Goal: Information Seeking & Learning: Learn about a topic

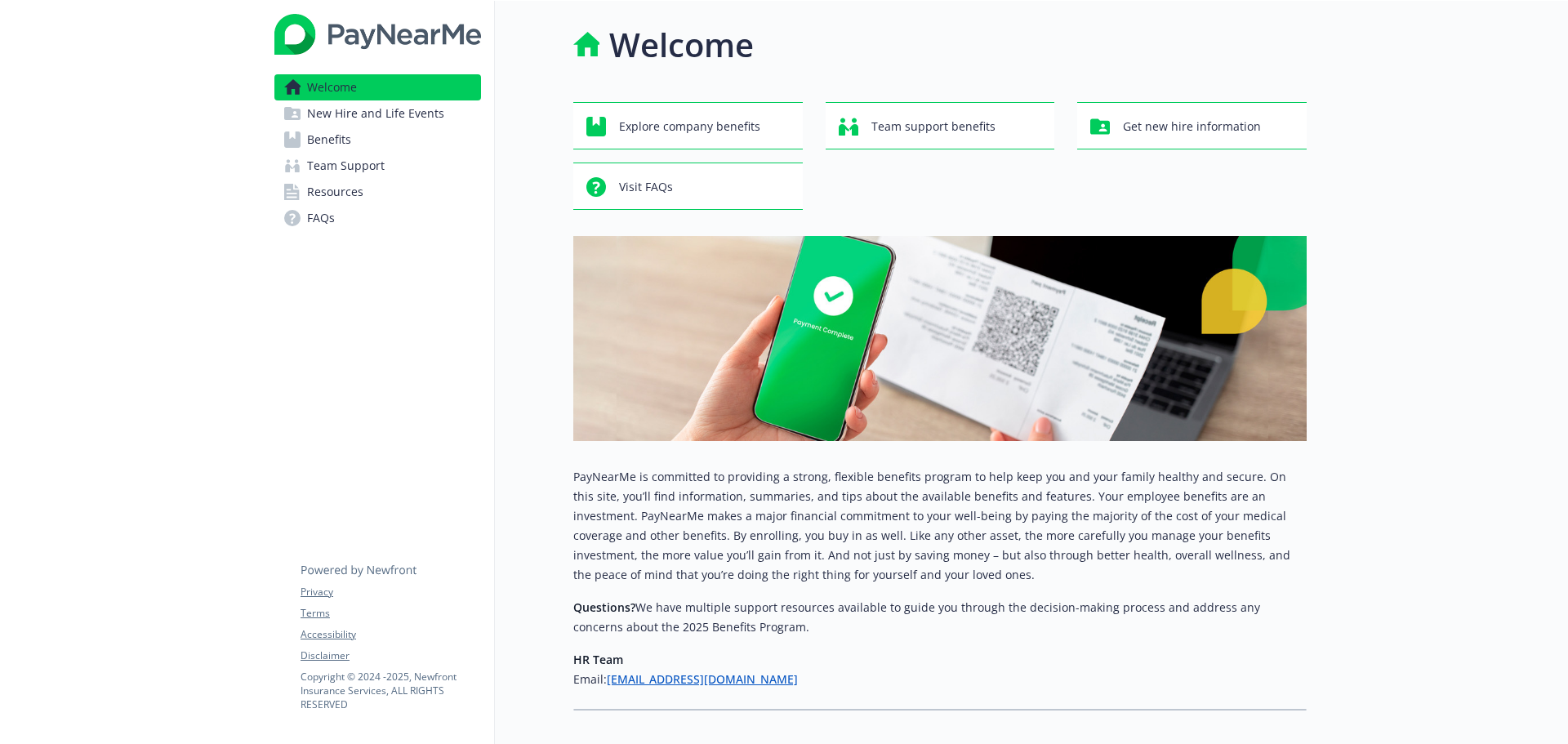
click at [374, 183] on link "Resources" at bounding box center [378, 191] width 207 height 26
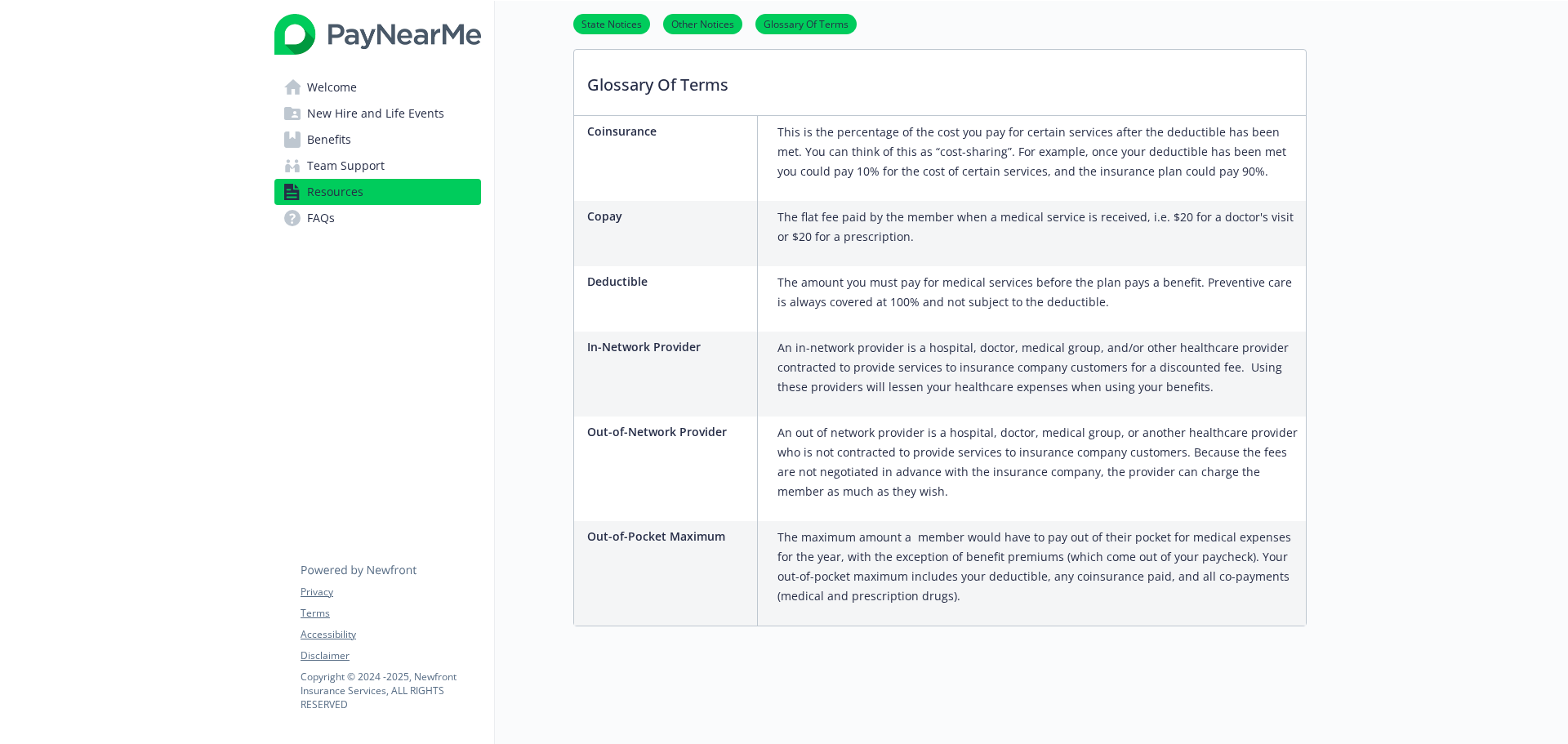
scroll to position [588, 0]
click at [360, 162] on span "Team Support" at bounding box center [346, 165] width 77 height 26
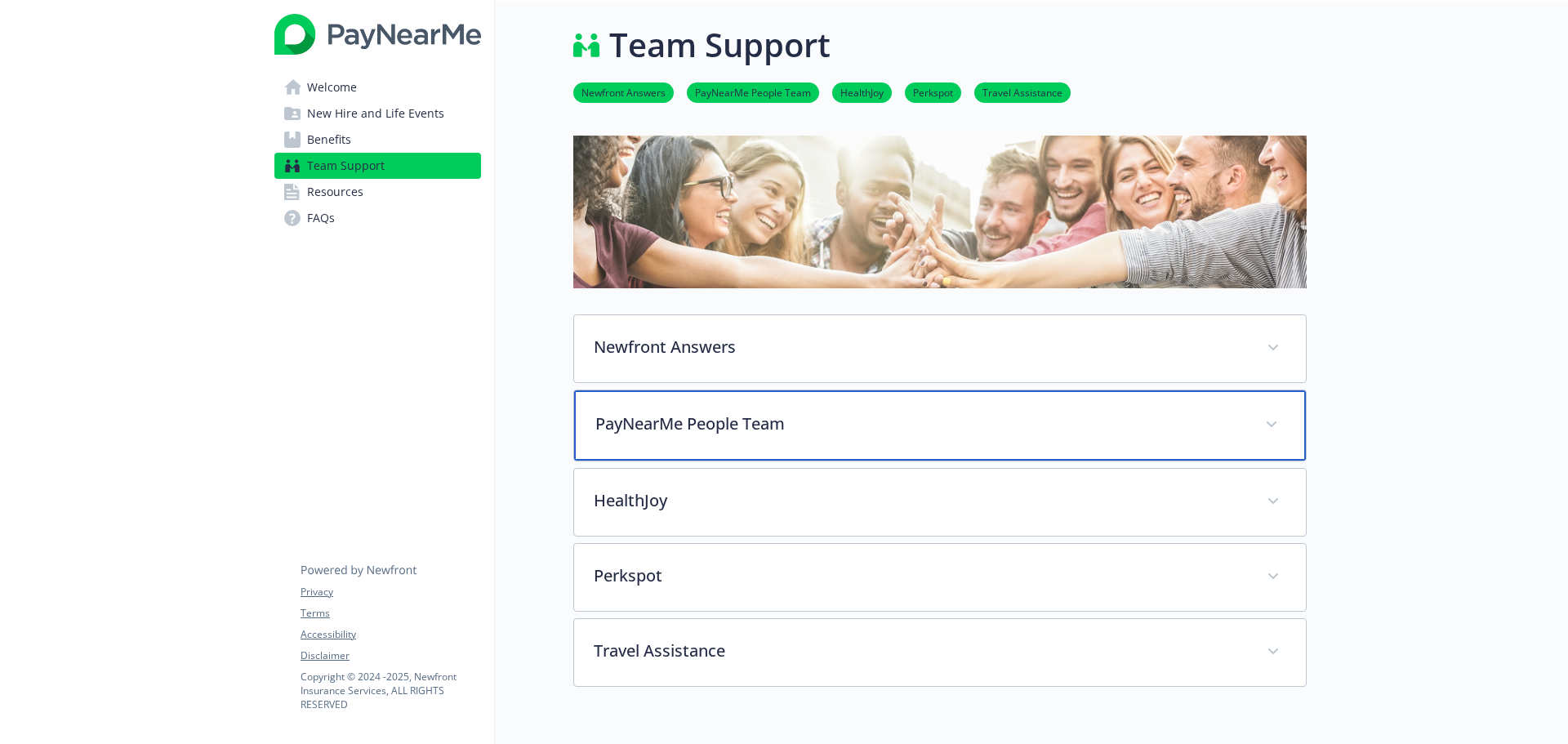
click at [694, 450] on div "PayNearMe People Team" at bounding box center [939, 425] width 732 height 70
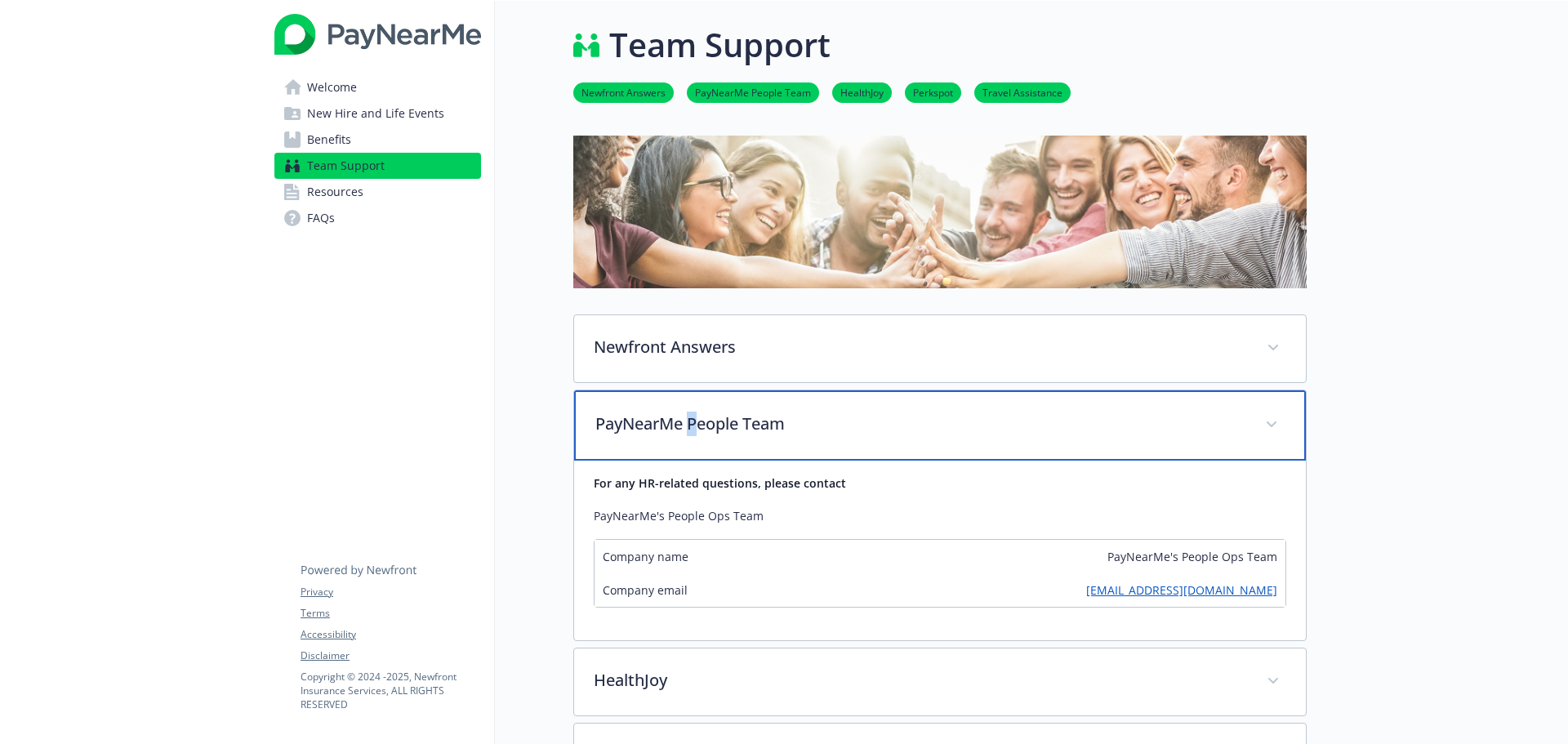
click at [696, 451] on div "PayNearMe People Team" at bounding box center [939, 425] width 732 height 70
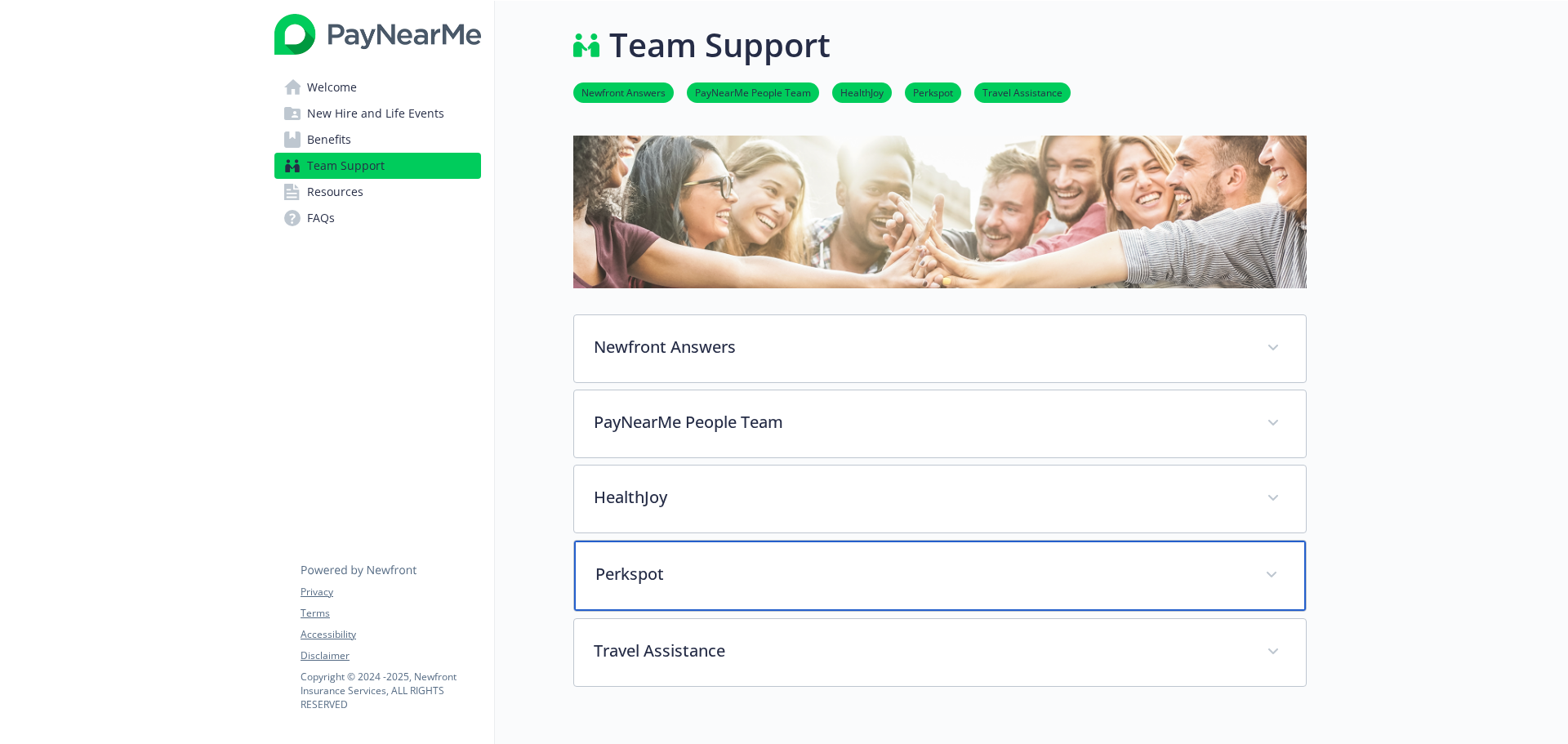
click at [693, 596] on div "Perkspot" at bounding box center [939, 575] width 732 height 70
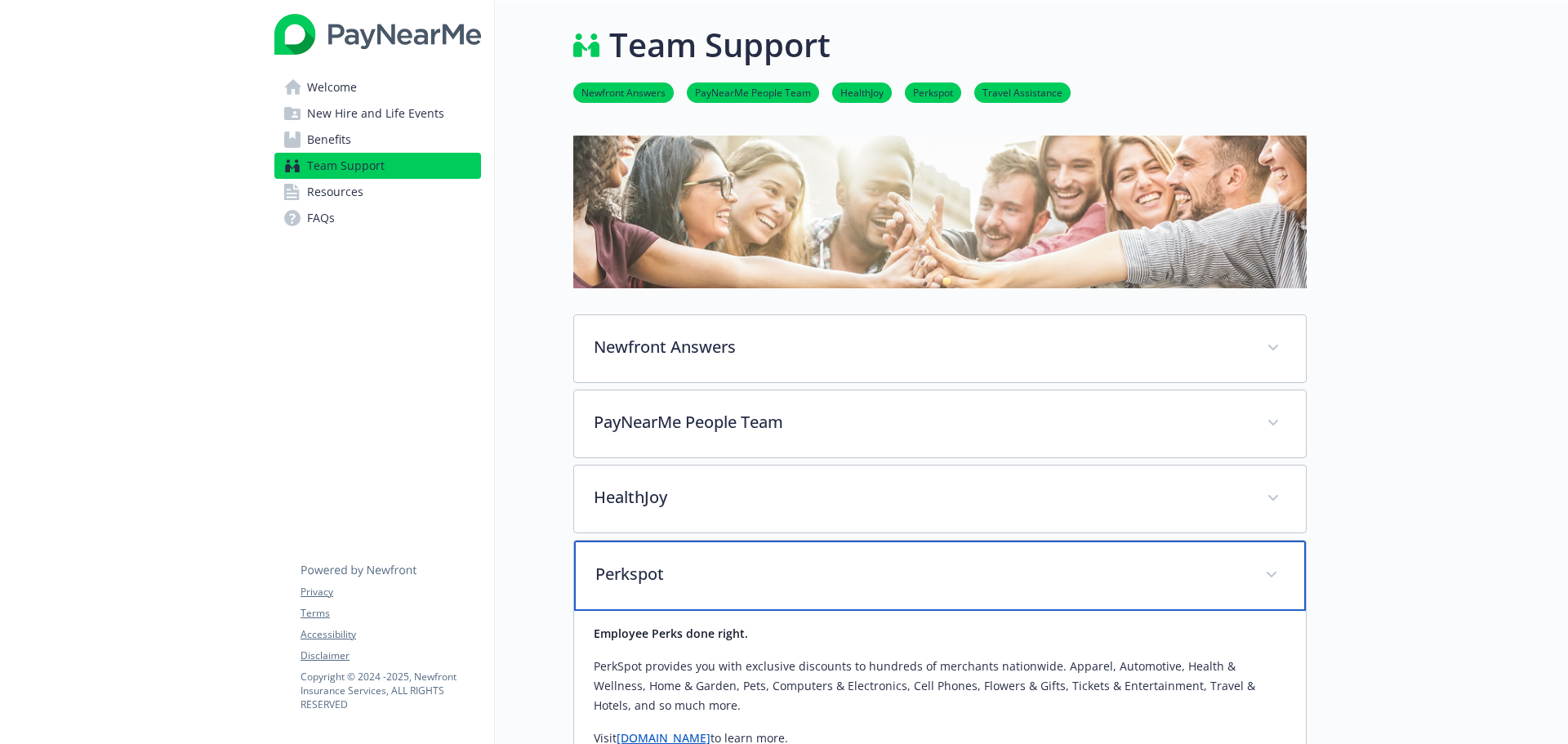
click at [693, 597] on div "Perkspot" at bounding box center [939, 575] width 732 height 70
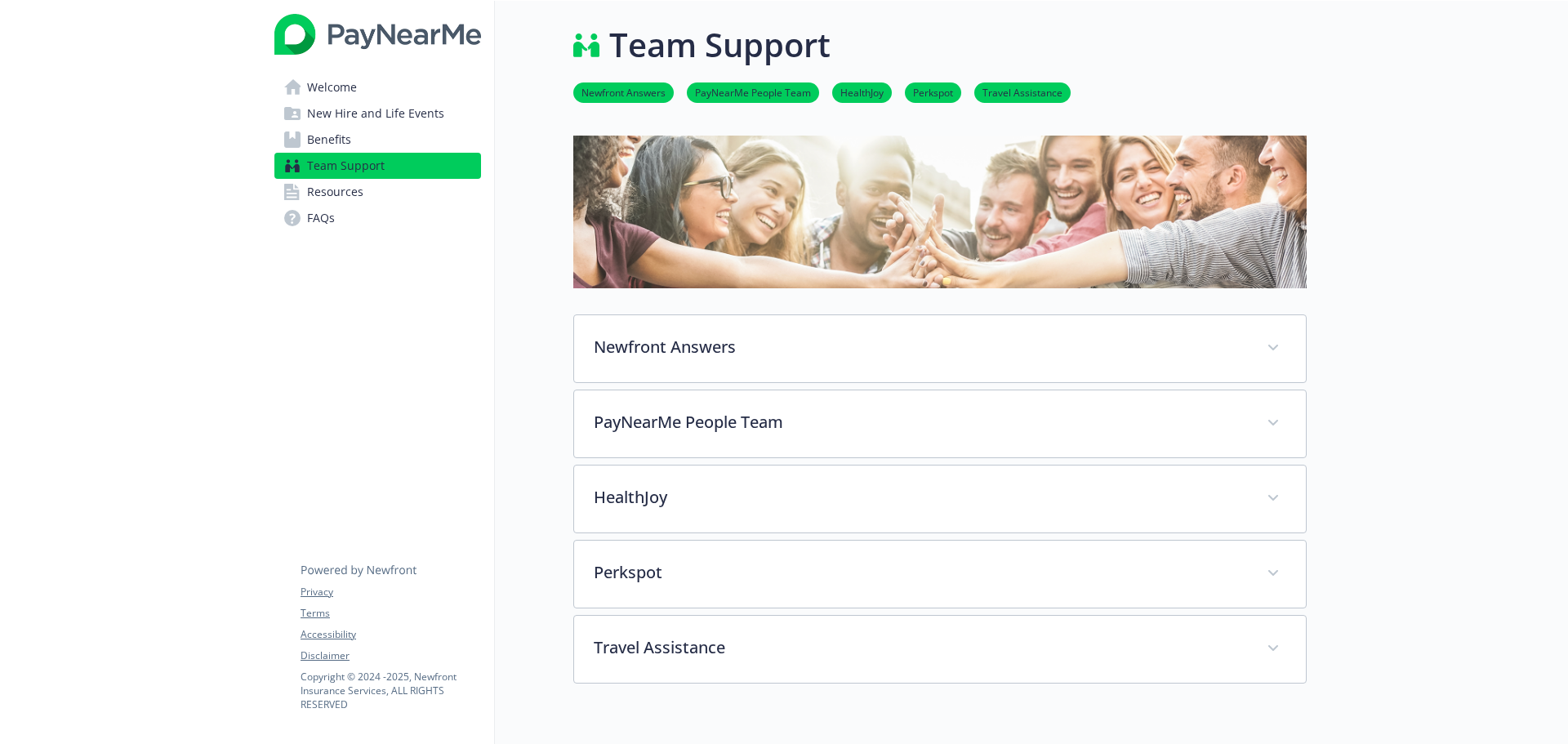
click at [519, 533] on div "Team Support Newfront Answers PayNearMe People Team HealthJoy Perkspot Travel A…" at bounding box center [901, 454] width 812 height 906
click at [366, 132] on link "Benefits" at bounding box center [378, 139] width 207 height 26
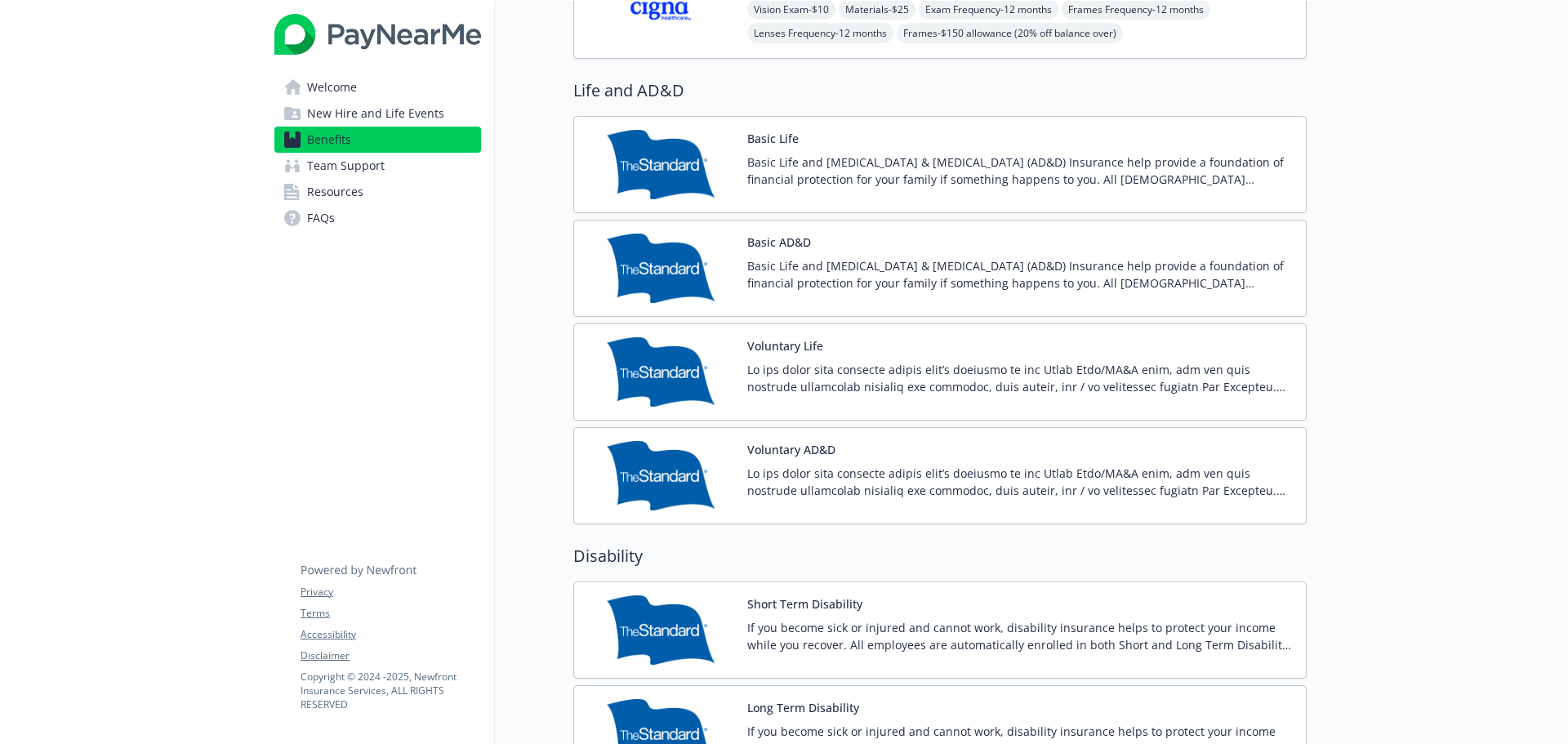
scroll to position [979, 0]
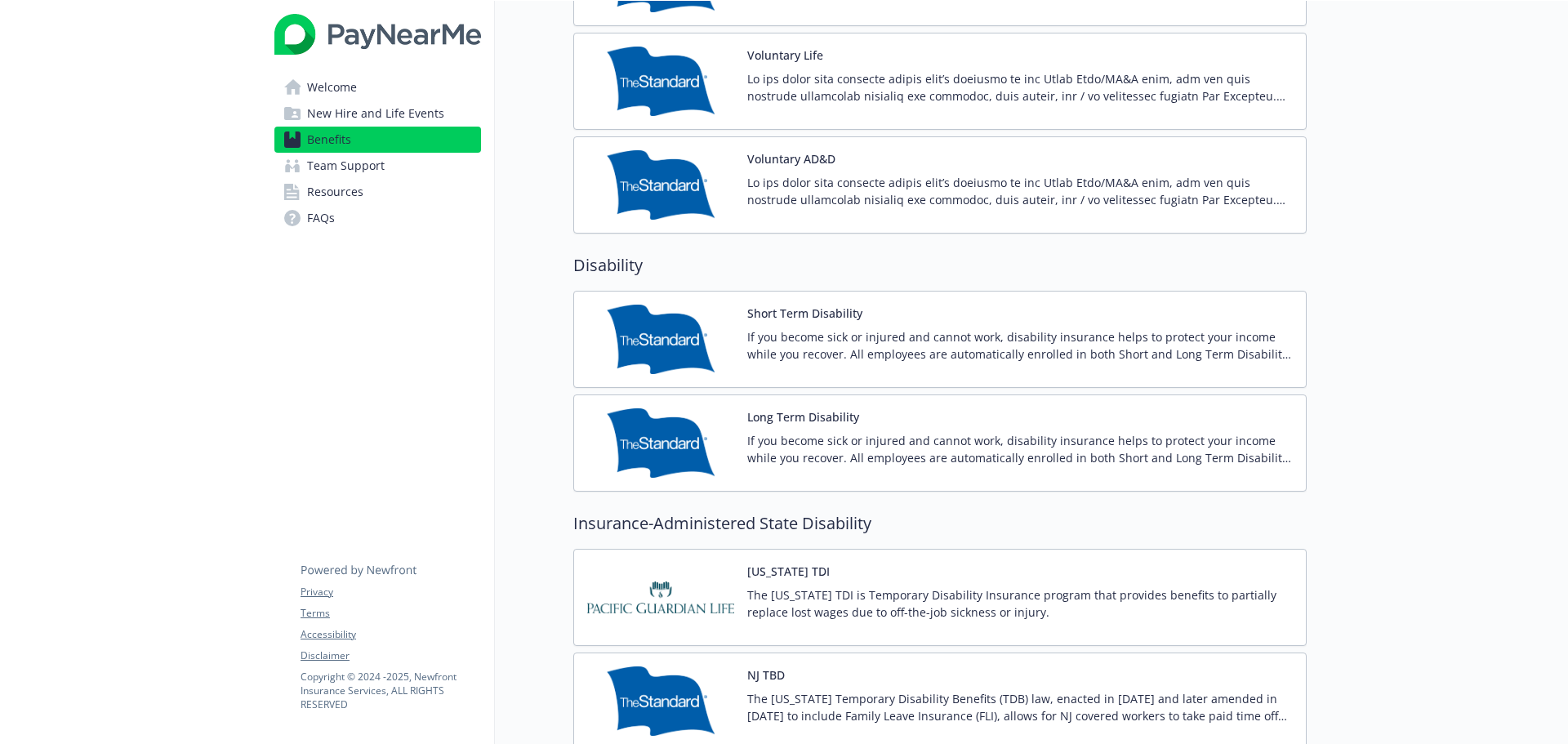
click at [701, 461] on img at bounding box center [661, 442] width 147 height 69
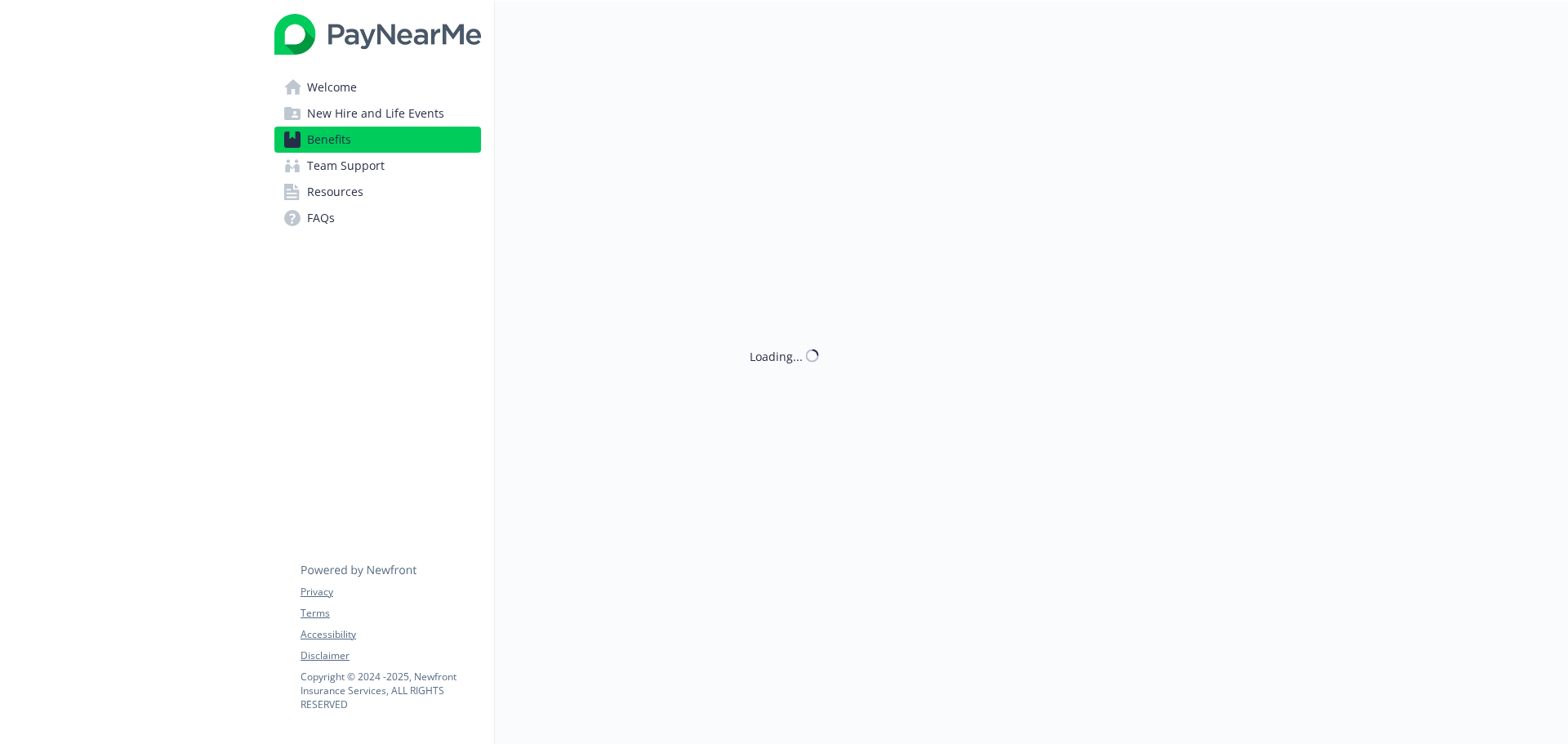
scroll to position [1233, 0]
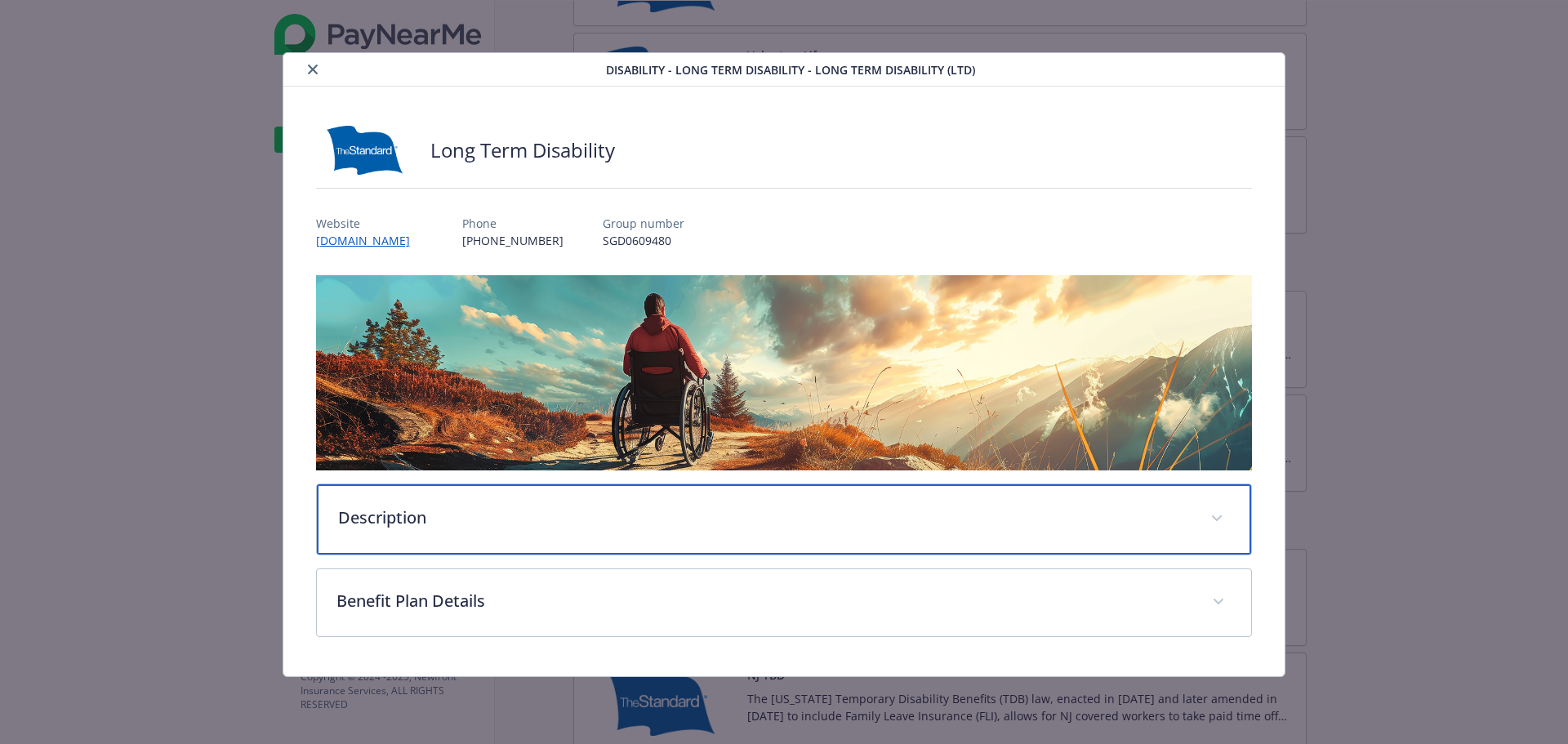
click at [630, 530] on div "Description" at bounding box center [784, 519] width 935 height 70
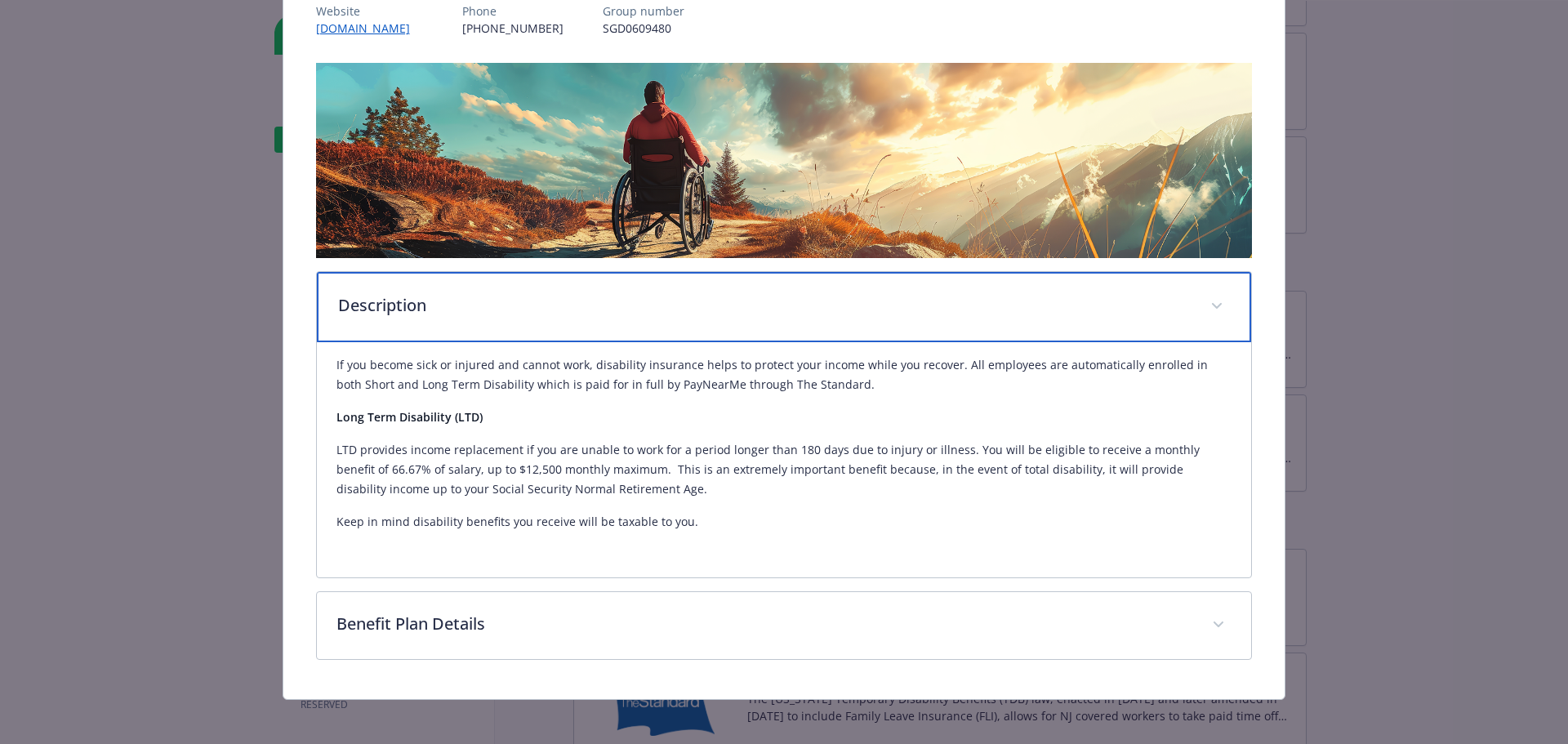
scroll to position [219, 0]
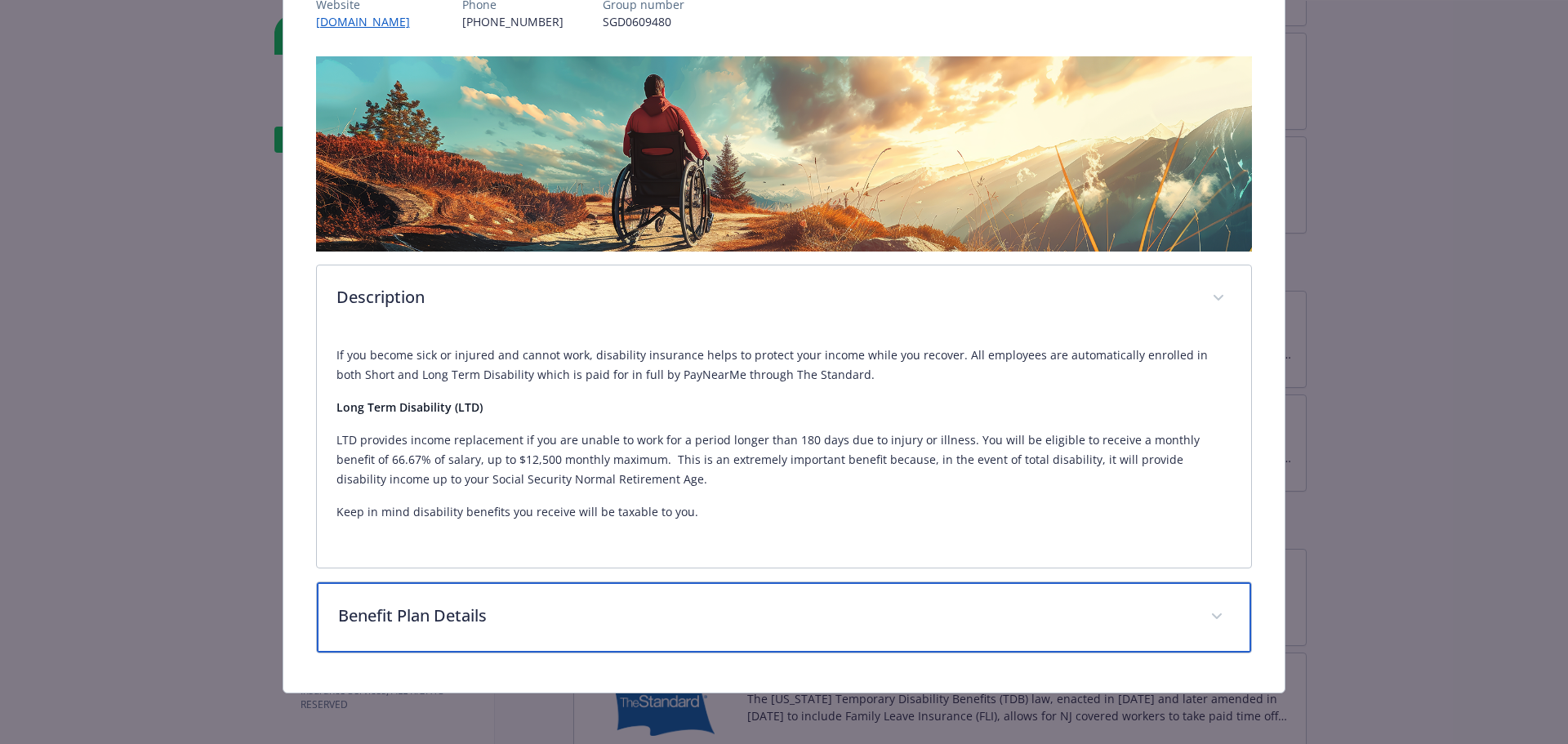
click at [620, 616] on p "Benefit Plan Details" at bounding box center [765, 615] width 853 height 24
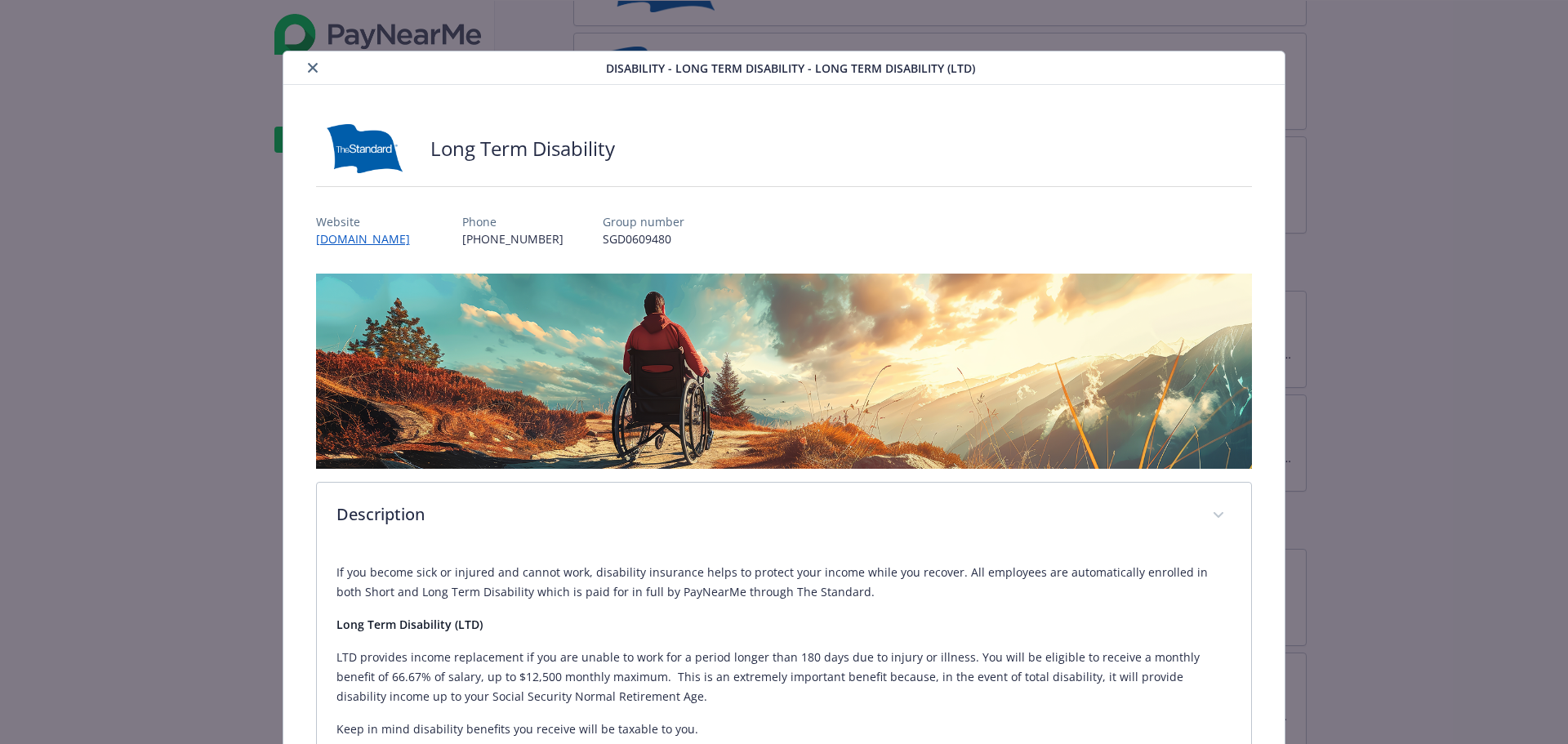
scroll to position [0, 0]
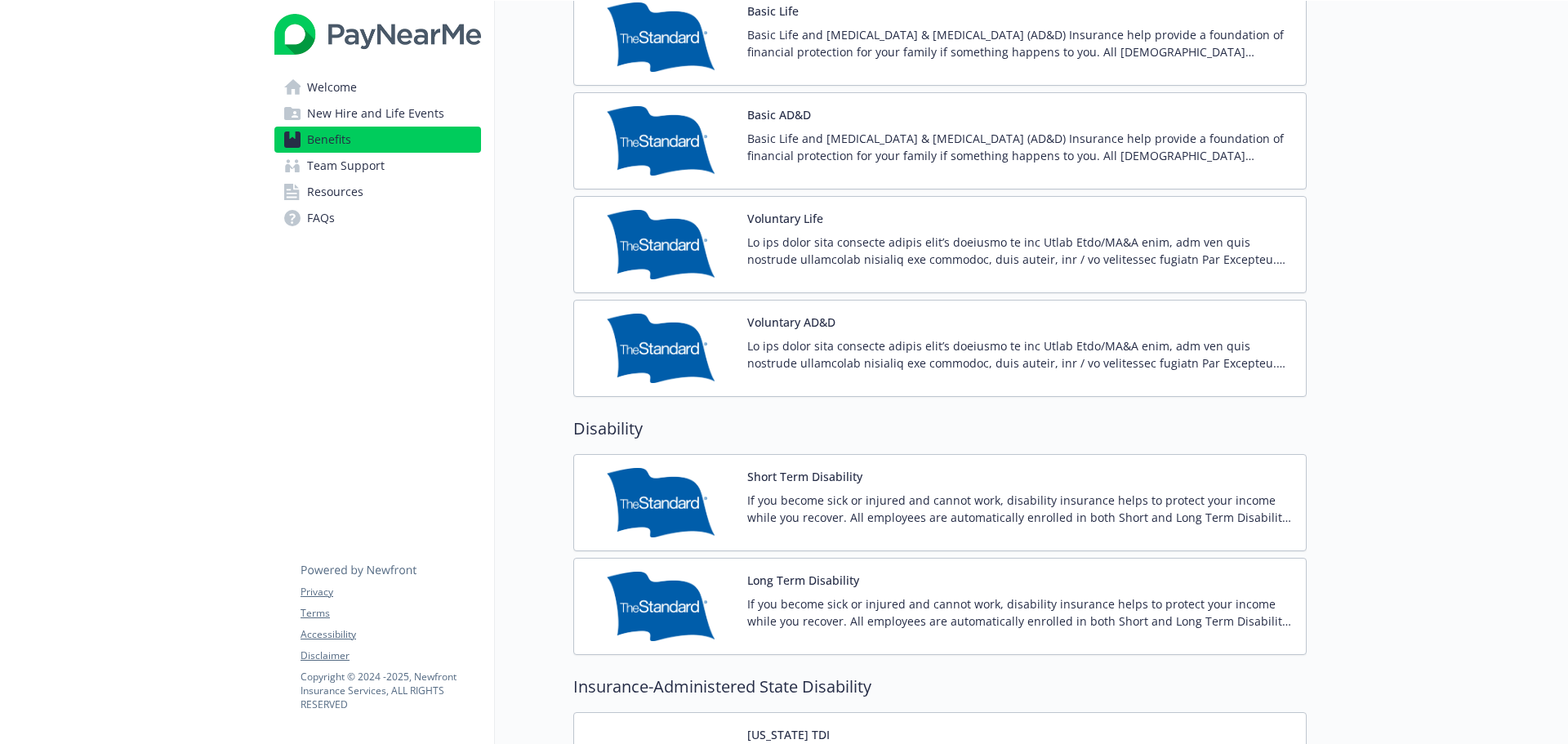
click at [357, 161] on span "Team Support" at bounding box center [346, 165] width 77 height 26
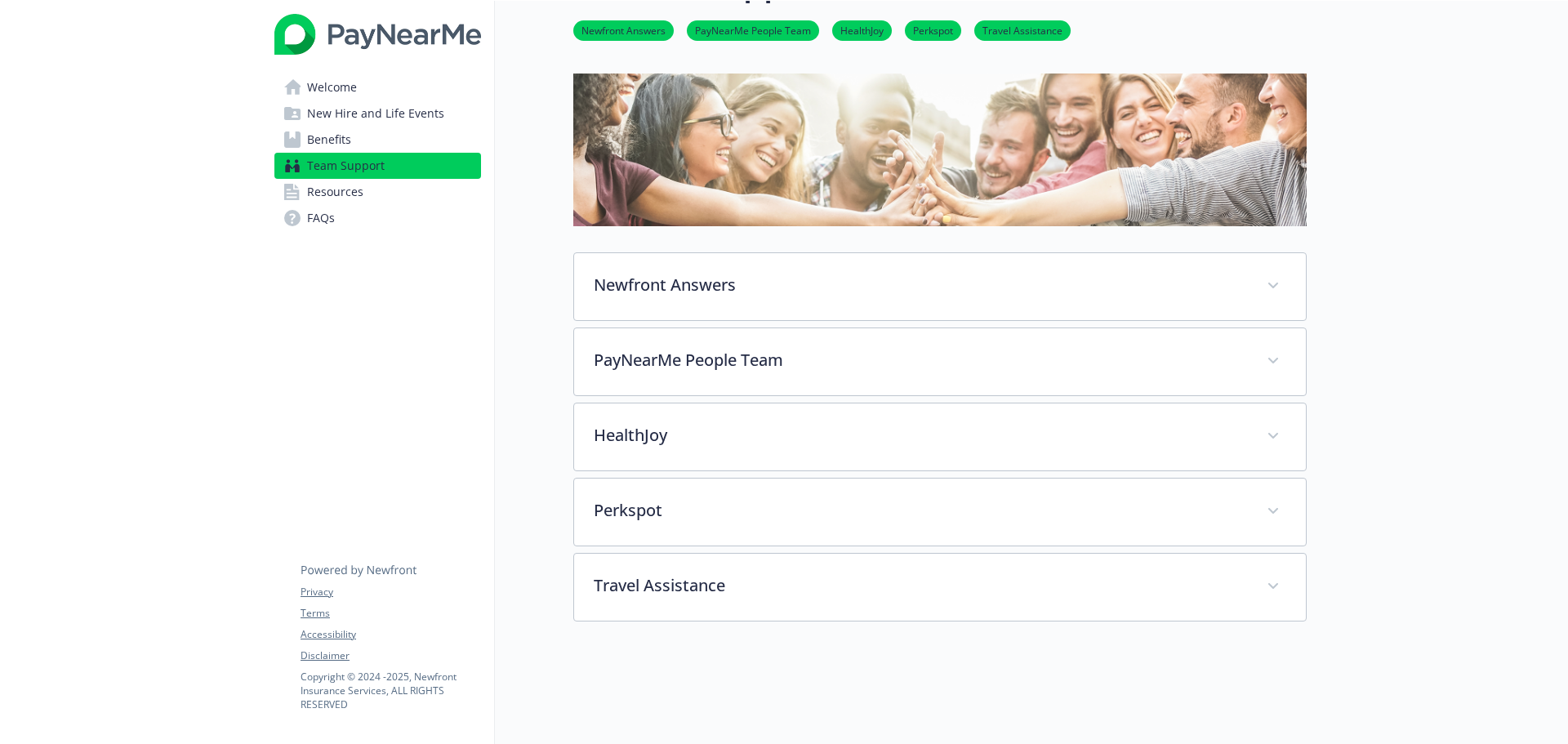
scroll to position [29, 0]
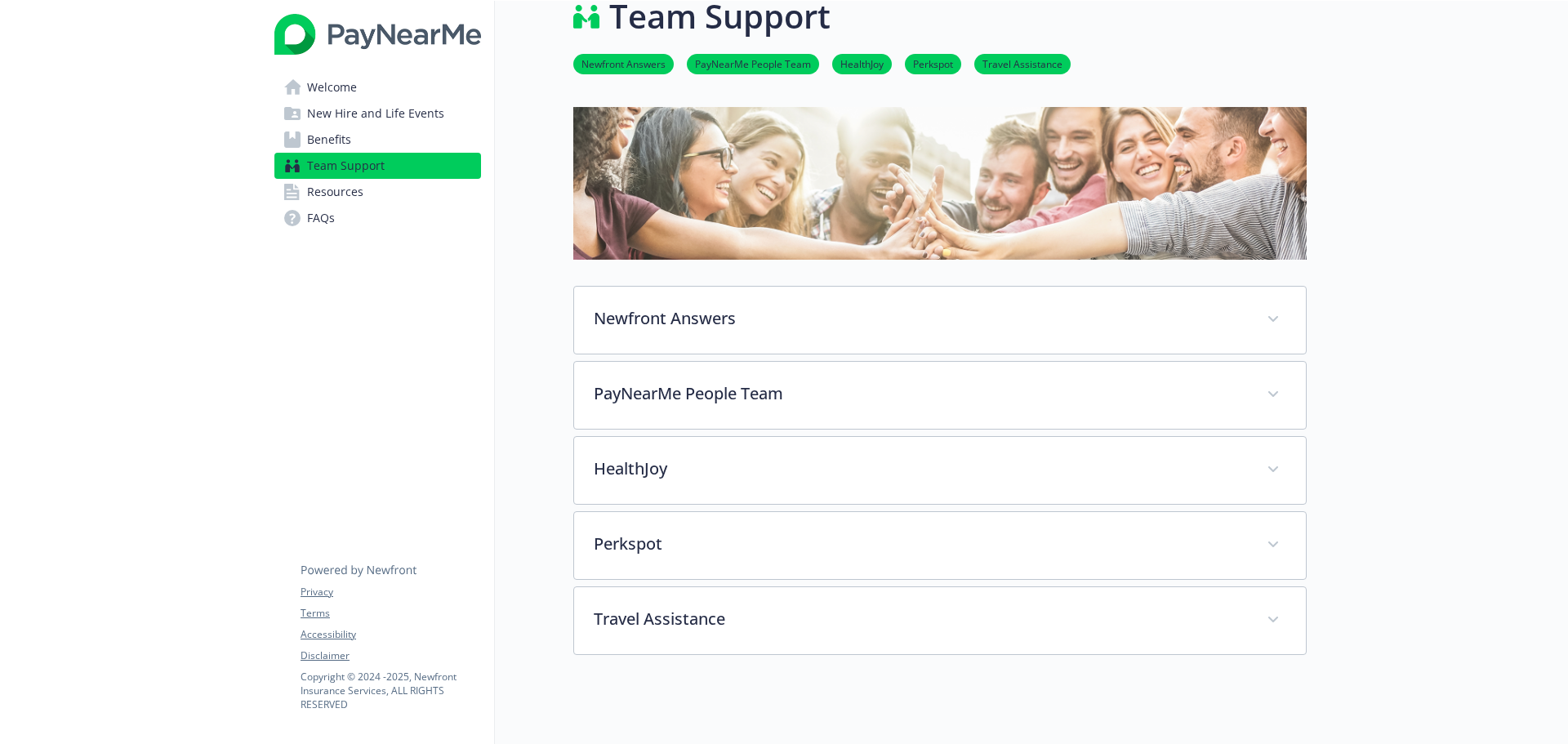
click at [355, 188] on span "Resources" at bounding box center [335, 191] width 57 height 26
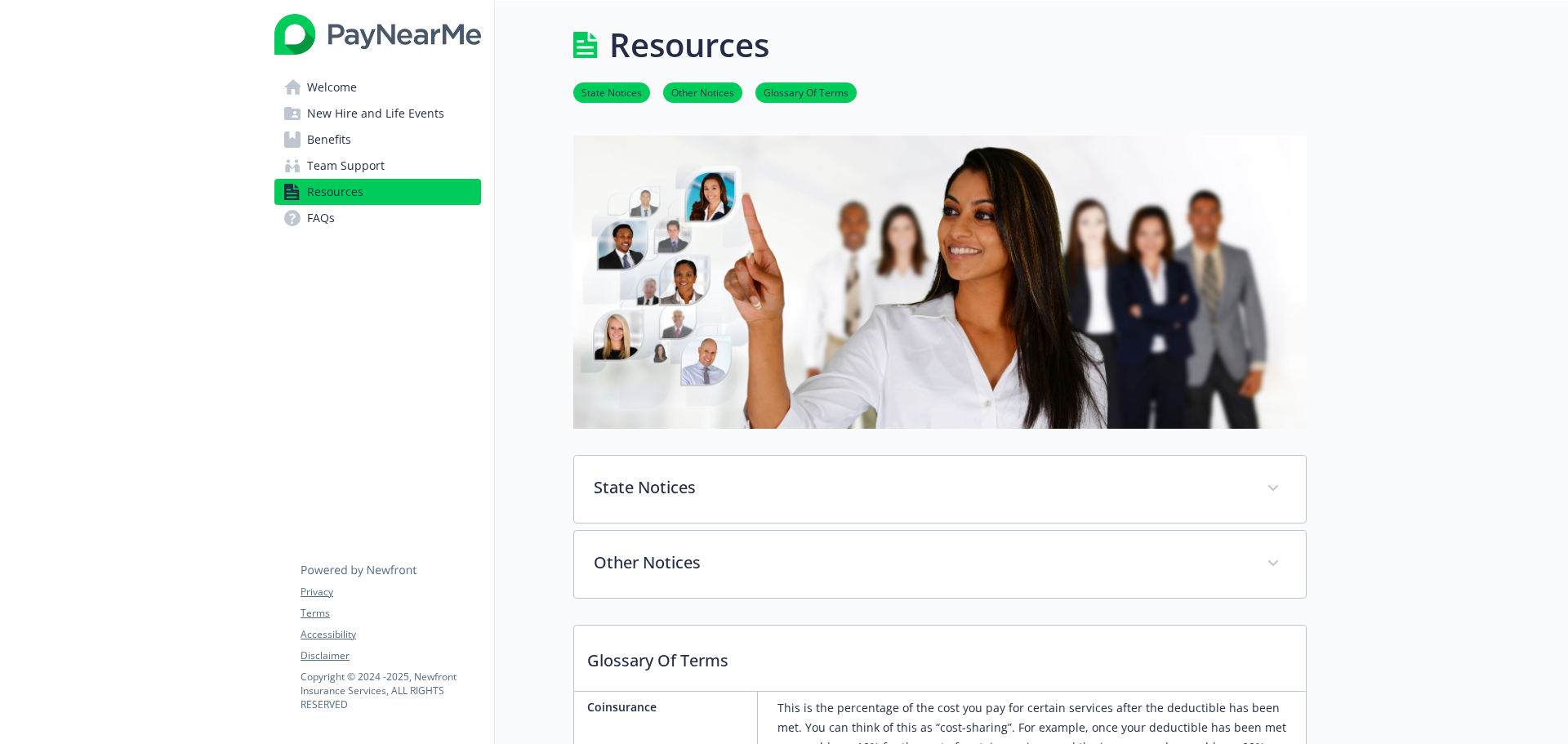
click at [381, 92] on link "Welcome" at bounding box center [378, 87] width 207 height 26
